Goal: Find specific page/section

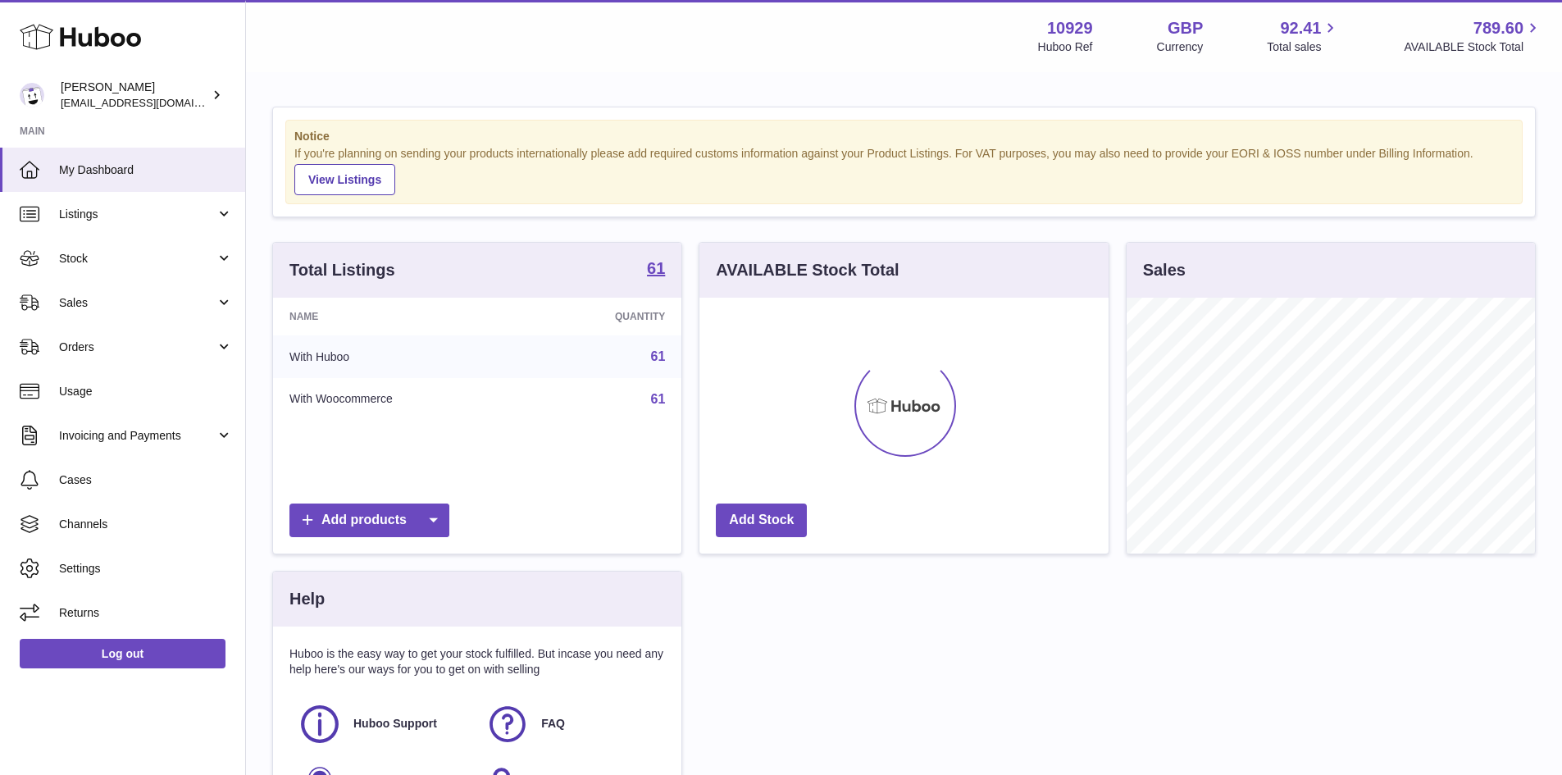
scroll to position [256, 409]
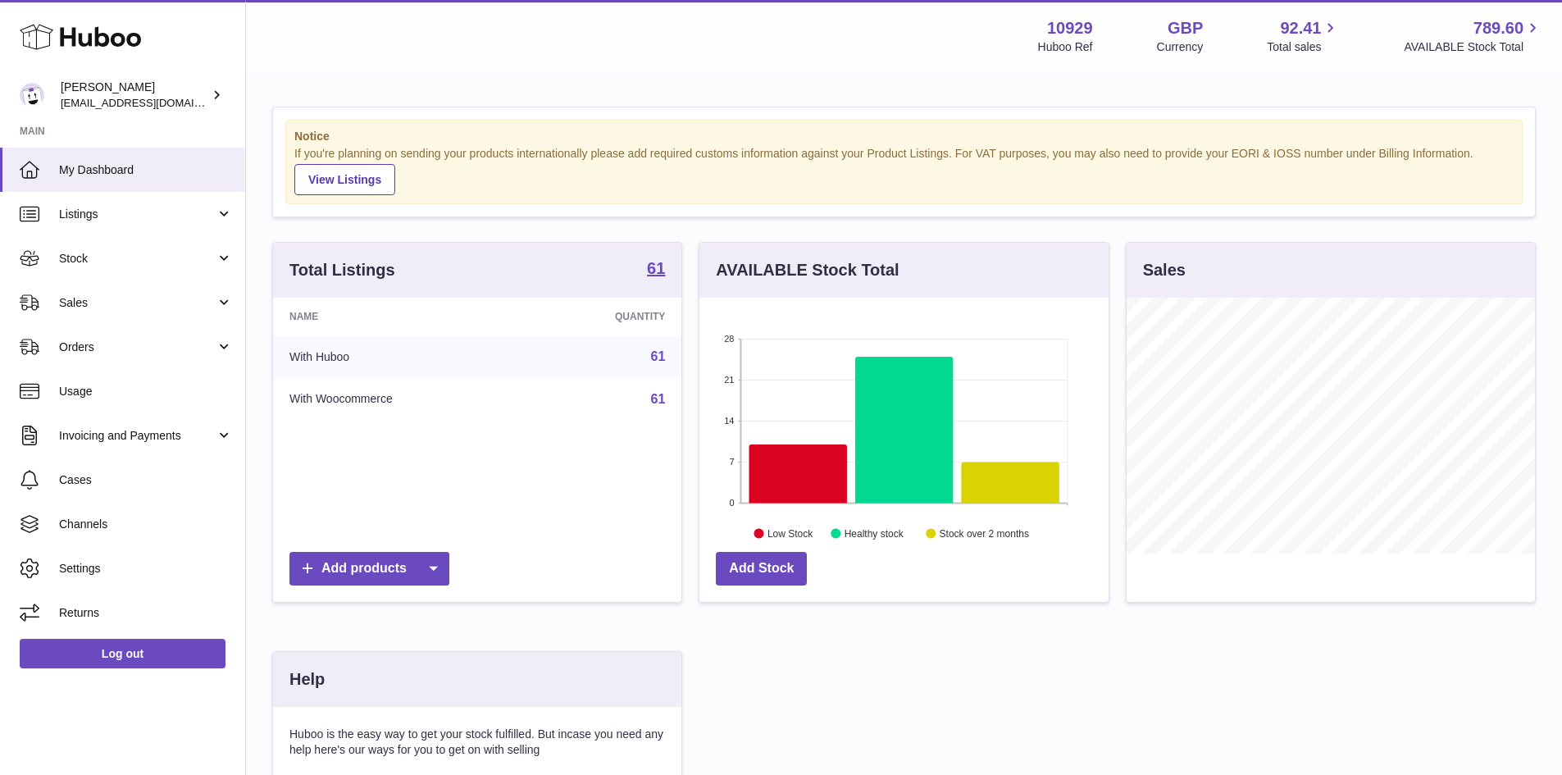
click at [659, 357] on link "61" at bounding box center [658, 356] width 15 height 14
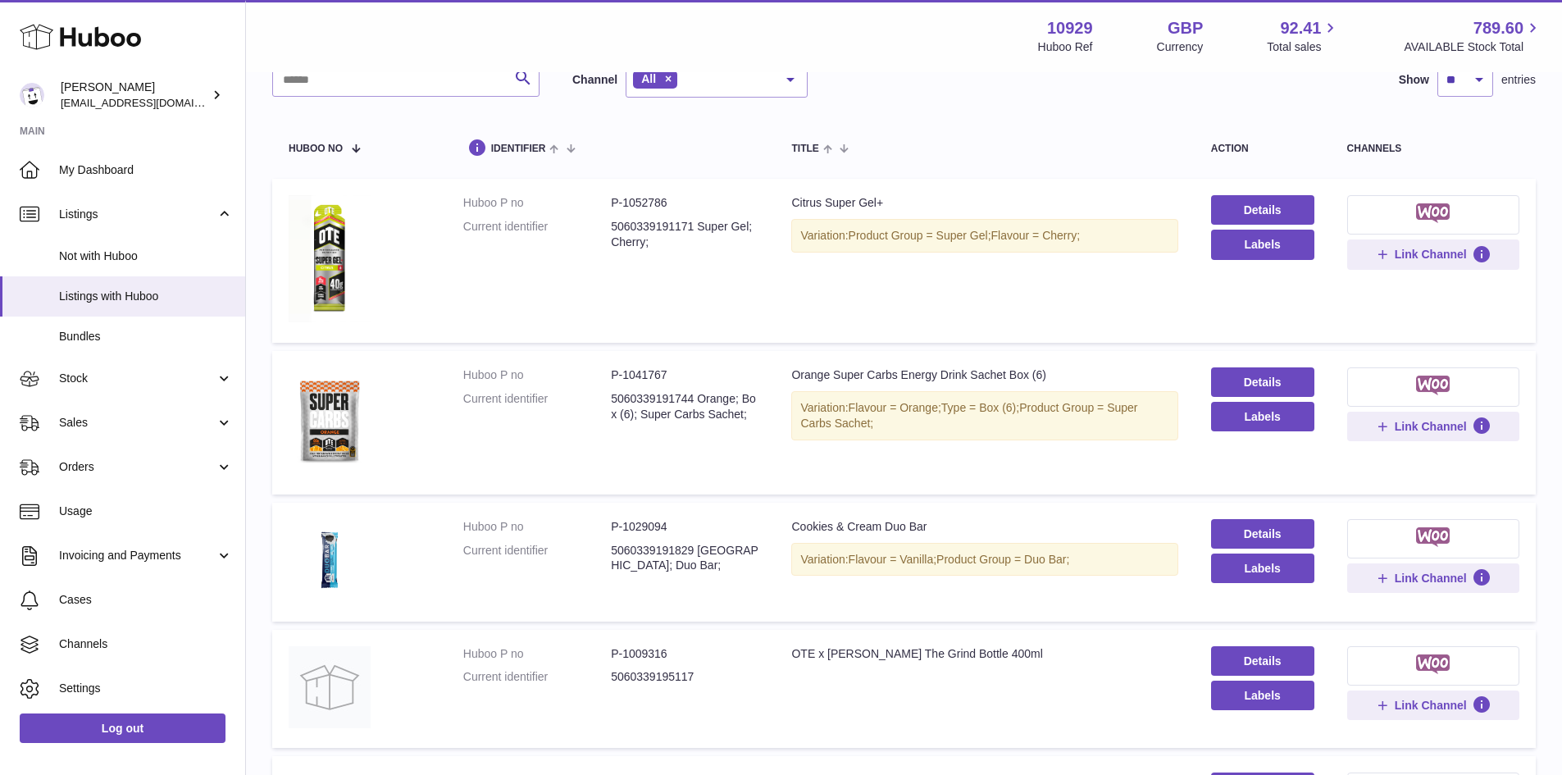
scroll to position [82, 0]
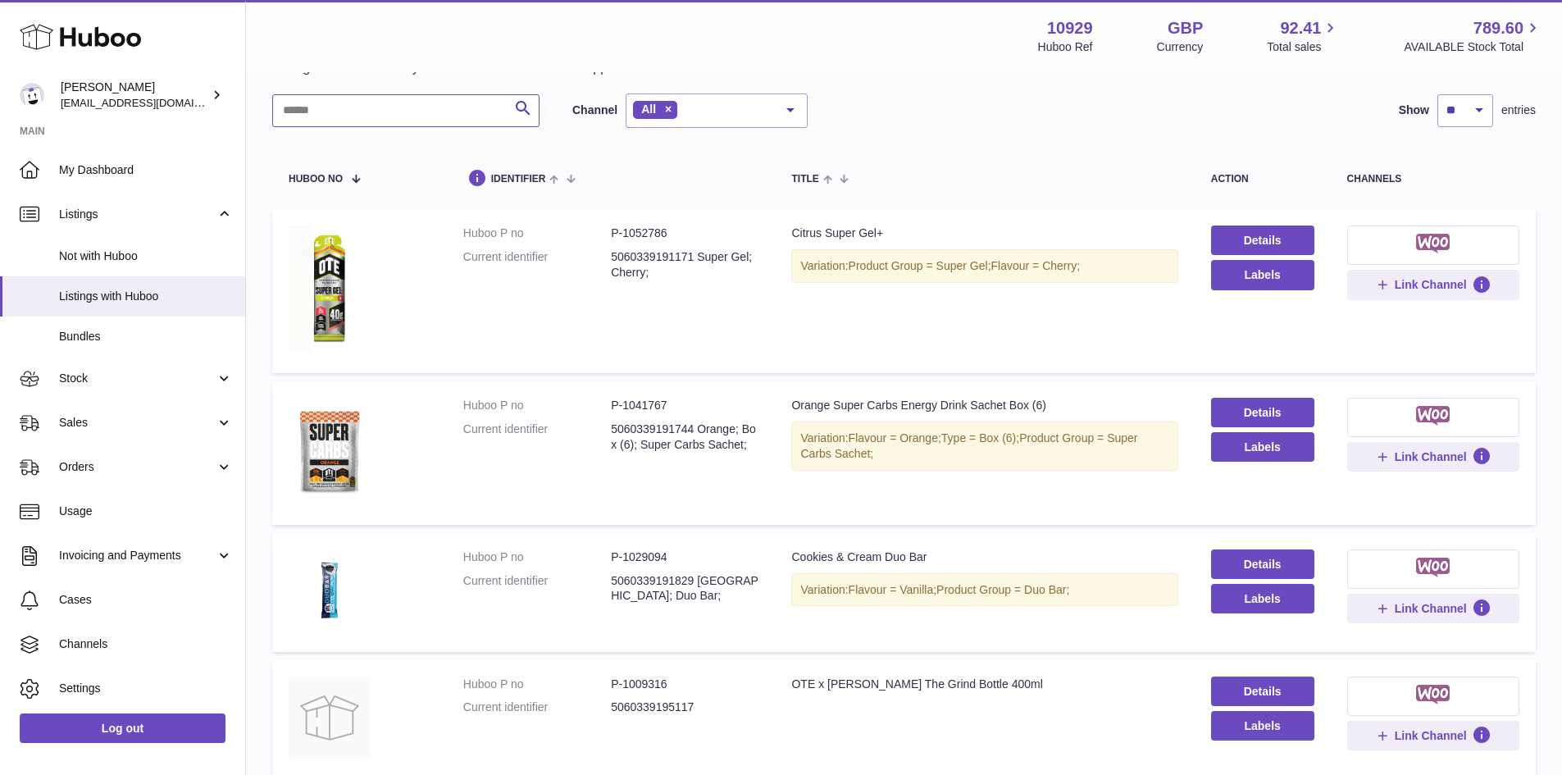
click at [343, 109] on input "text" at bounding box center [405, 110] width 267 height 33
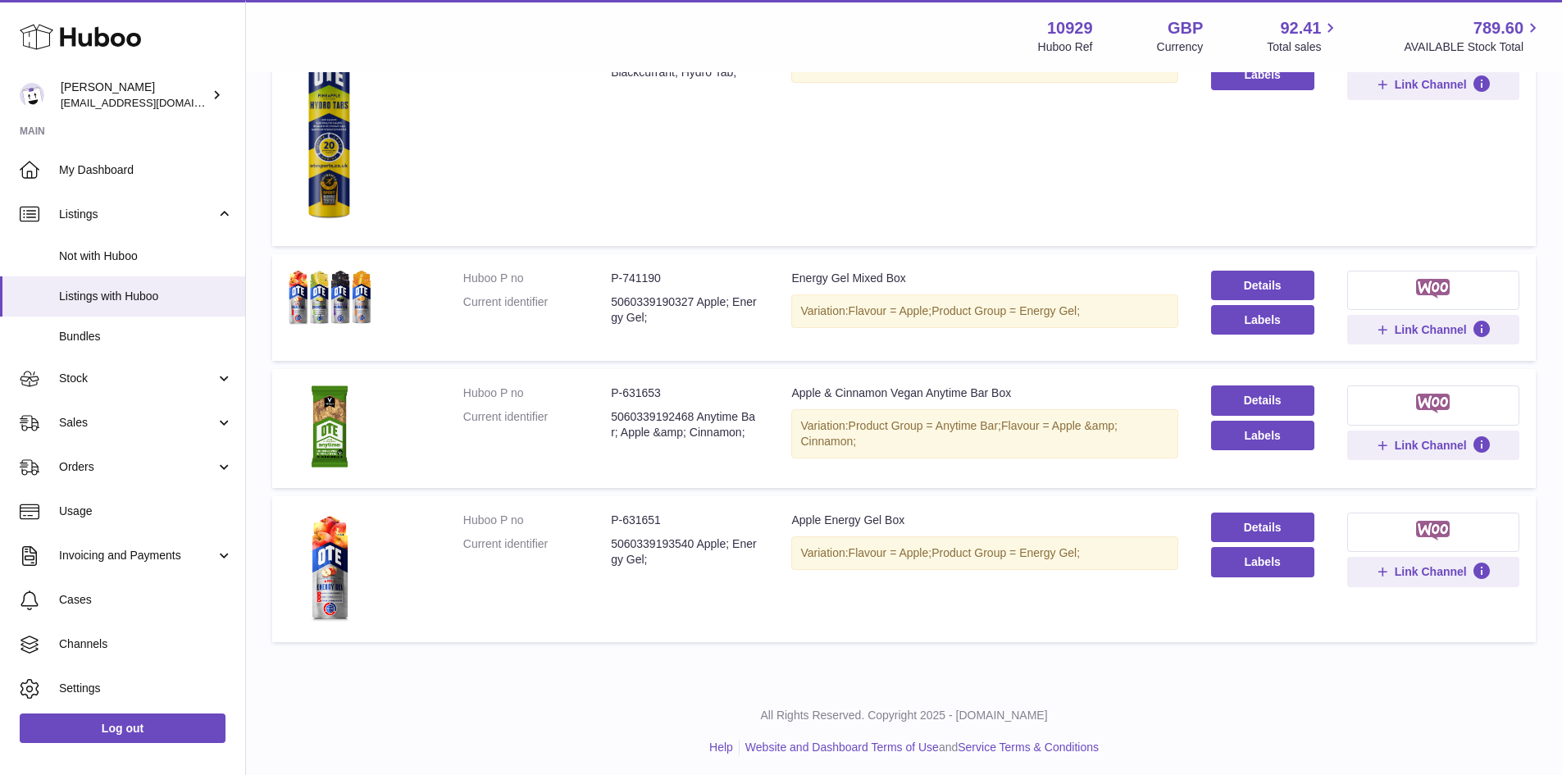
scroll to position [888, 0]
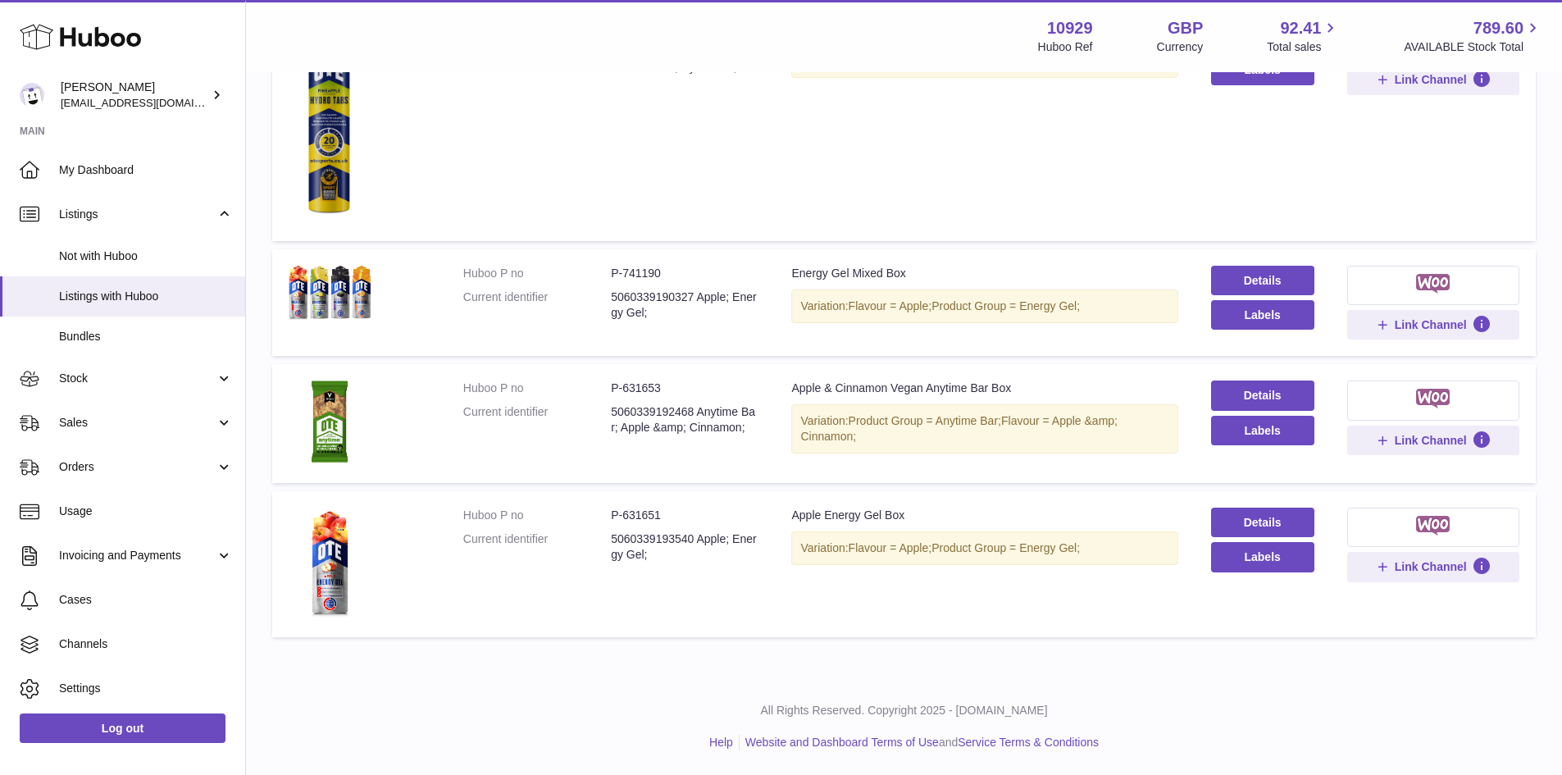
click at [642, 517] on dd "P-631651" at bounding box center [685, 516] width 148 height 16
click at [640, 513] on dd "P-631651" at bounding box center [685, 516] width 148 height 16
copy dd "631651"
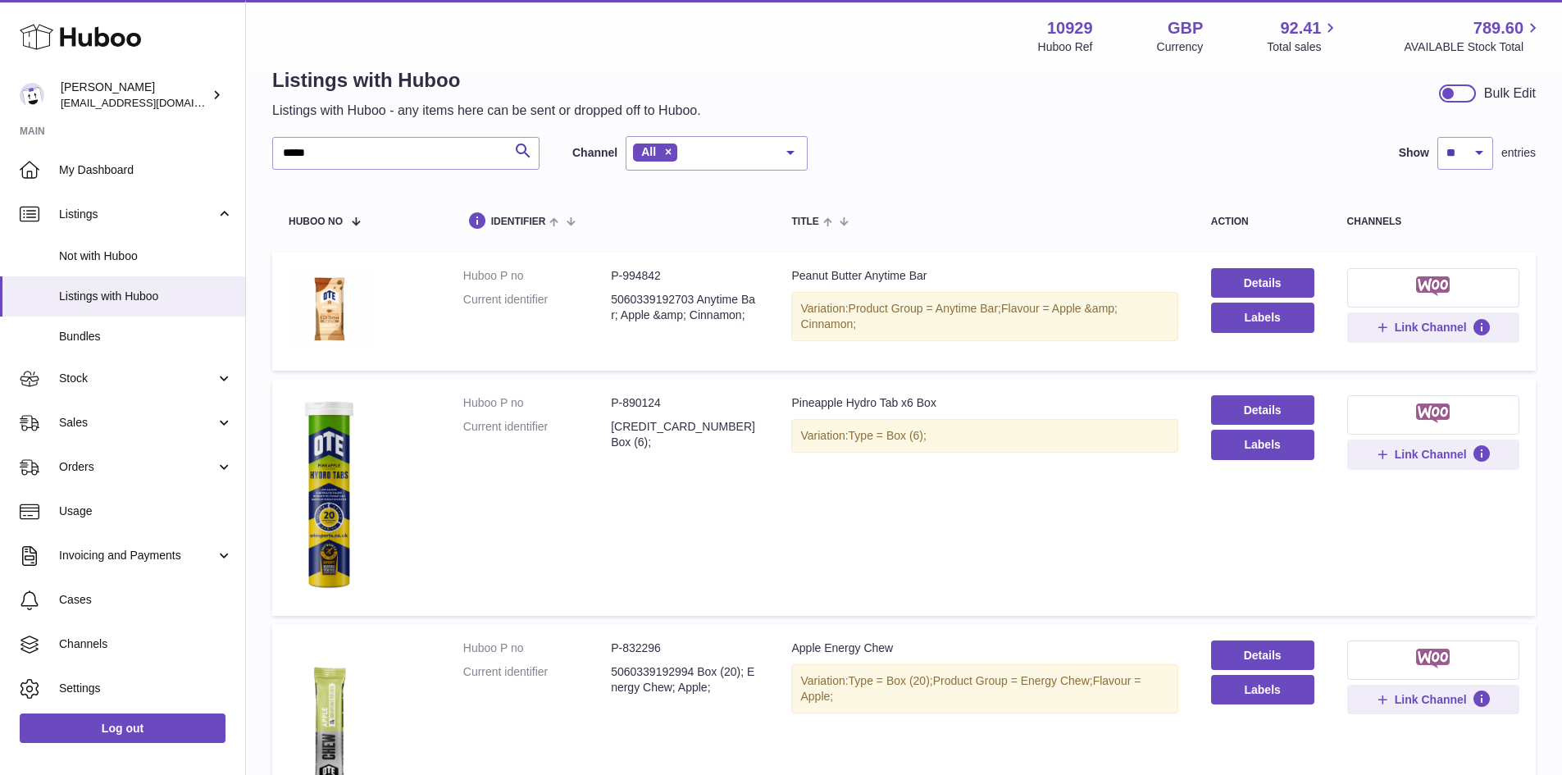
scroll to position [0, 0]
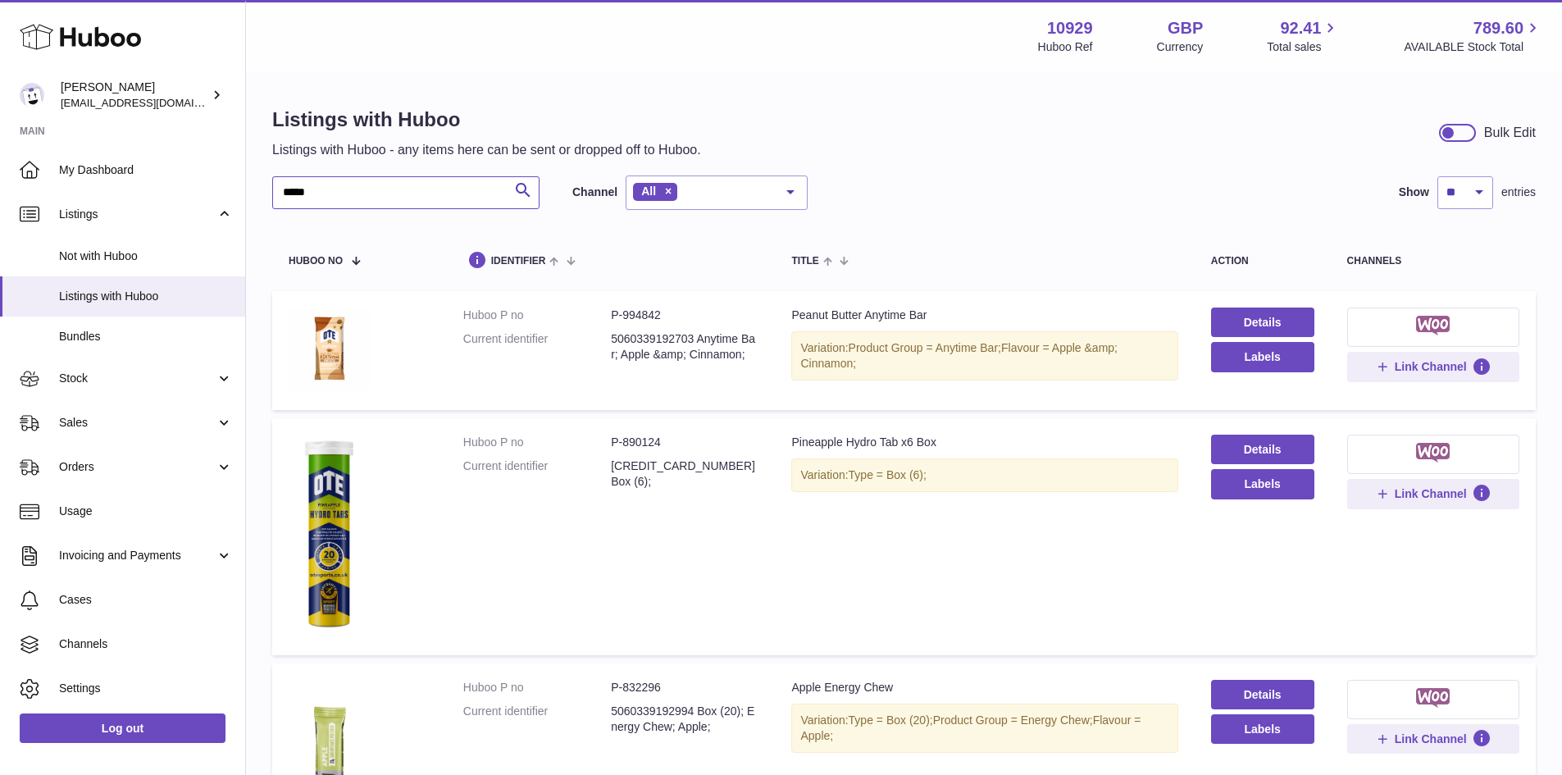
drag, startPoint x: 334, startPoint y: 188, endPoint x: 246, endPoint y: 198, distance: 88.3
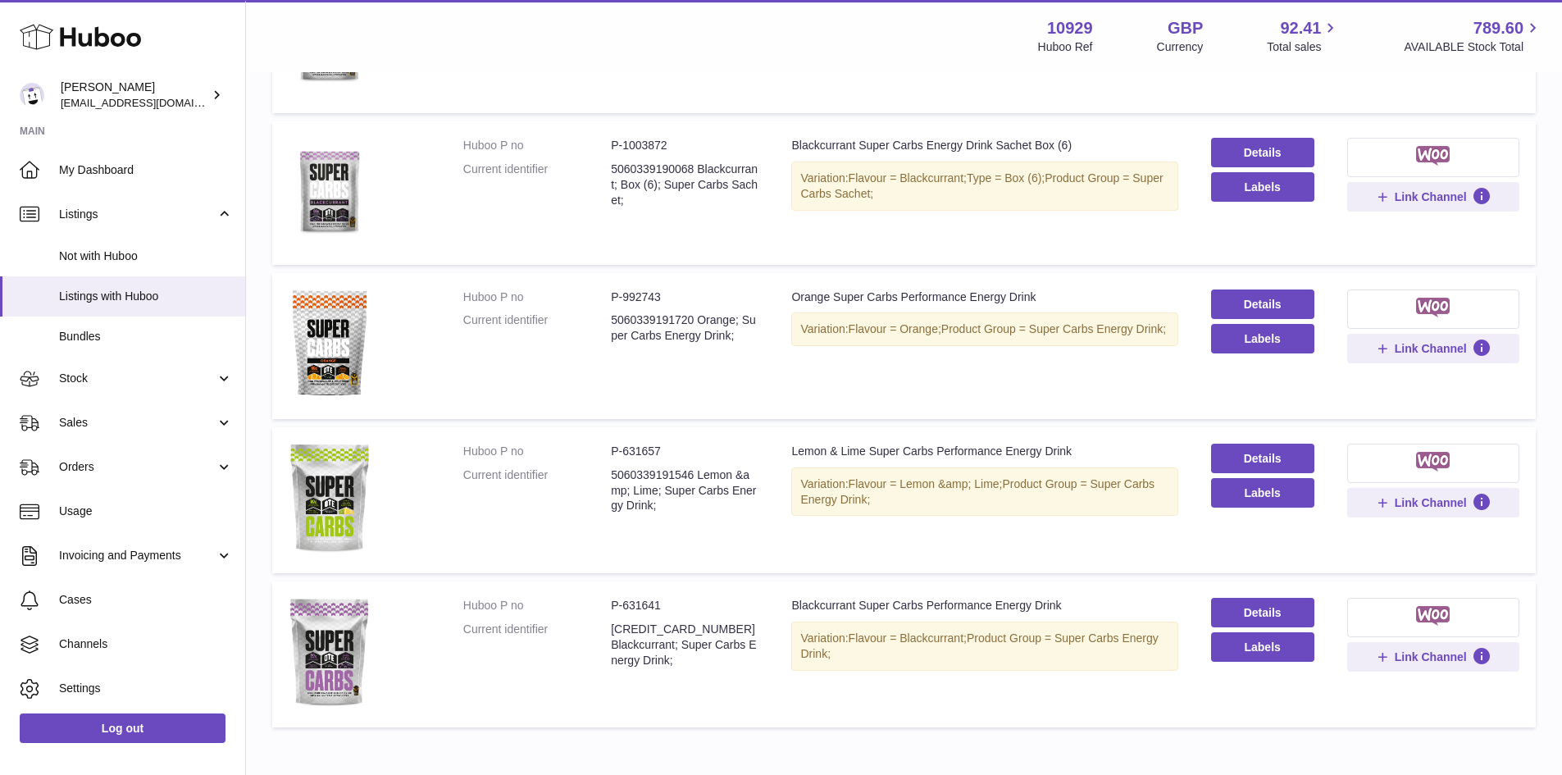
scroll to position [328, 0]
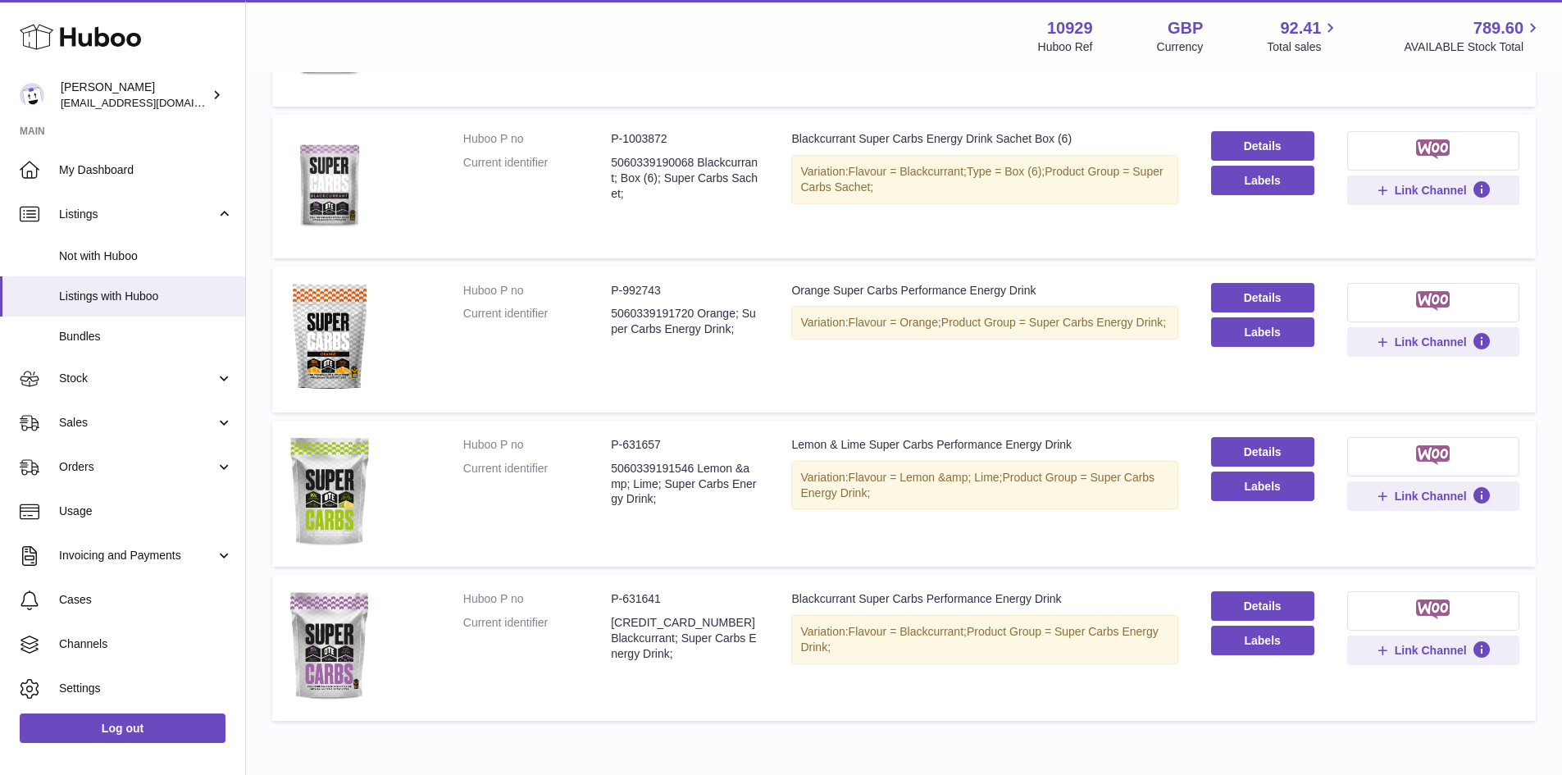
type input "**********"
click at [640, 444] on dd "P-631657" at bounding box center [685, 445] width 148 height 16
copy dd "631657"
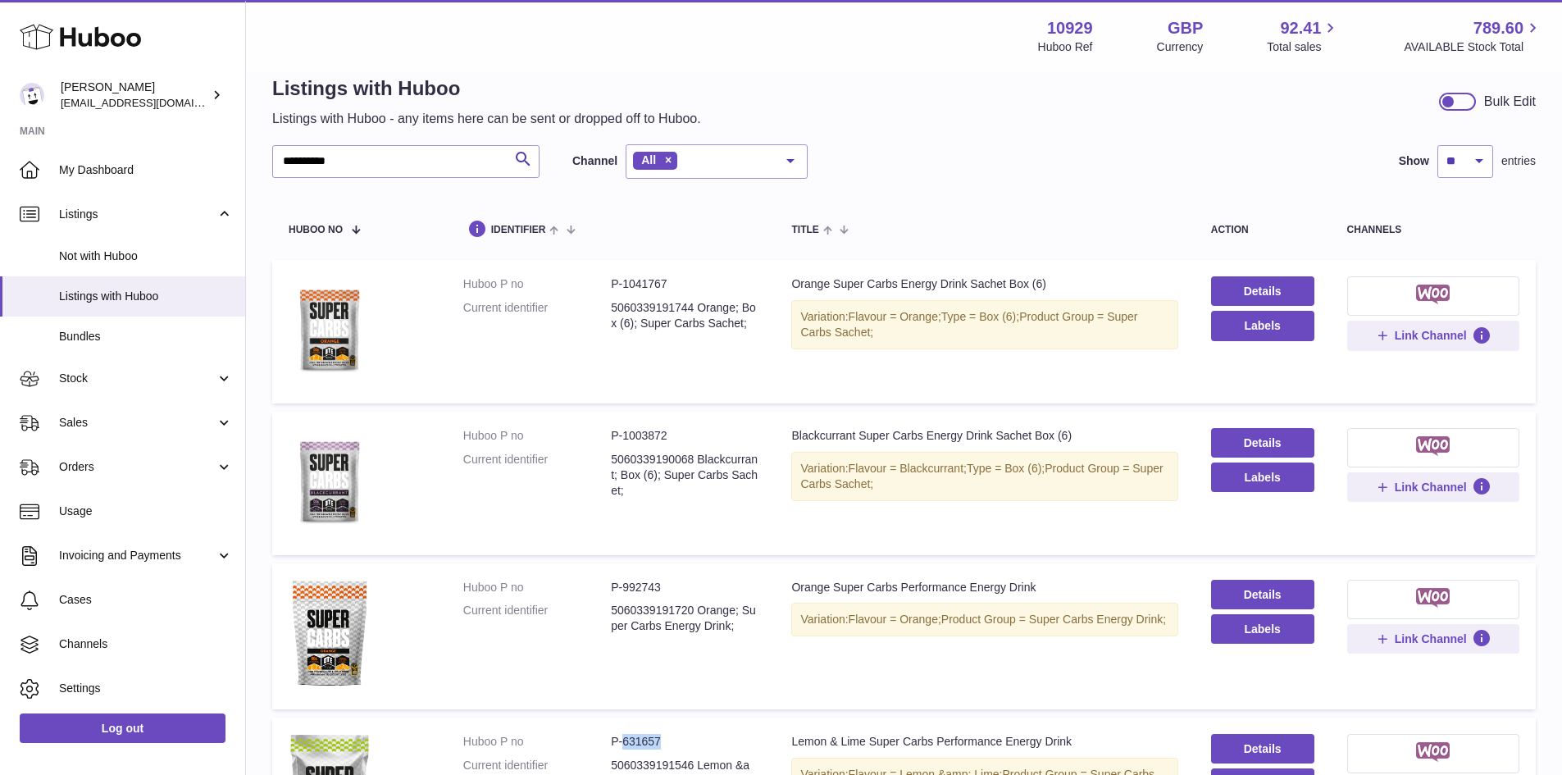
scroll to position [0, 0]
